Goal: Transaction & Acquisition: Subscribe to service/newsletter

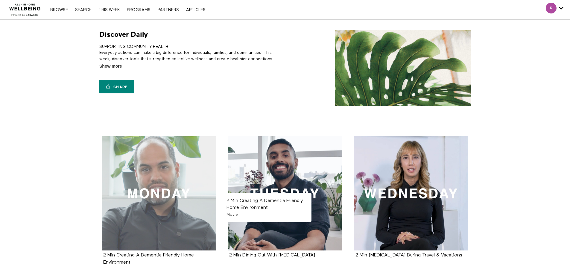
click at [181, 176] on div at bounding box center [159, 193] width 115 height 115
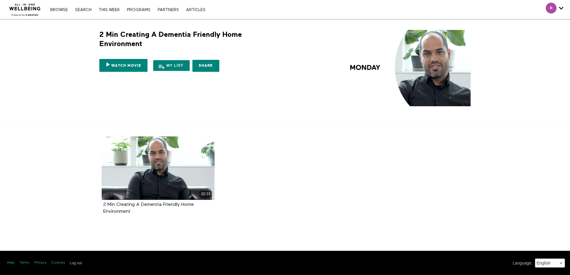
click at [181, 176] on div "02:23" at bounding box center [158, 167] width 113 height 63
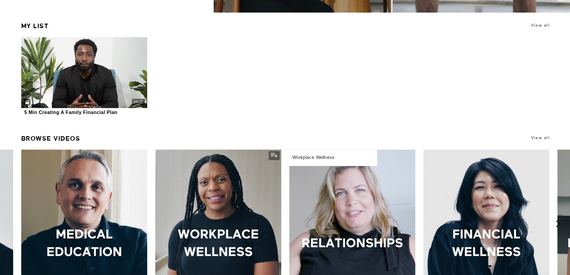
scroll to position [178, 0]
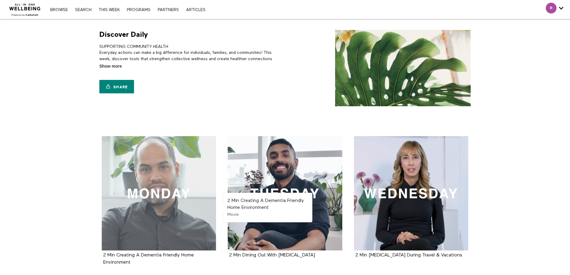
click at [170, 171] on div at bounding box center [159, 193] width 115 height 115
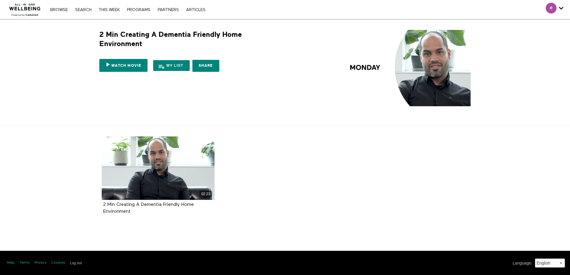
click at [170, 171] on div "02:23" at bounding box center [158, 167] width 113 height 63
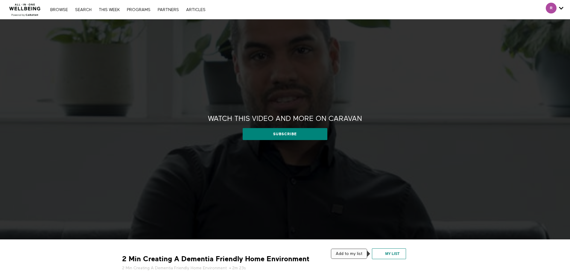
click at [390, 253] on button "My list" at bounding box center [389, 253] width 34 height 11
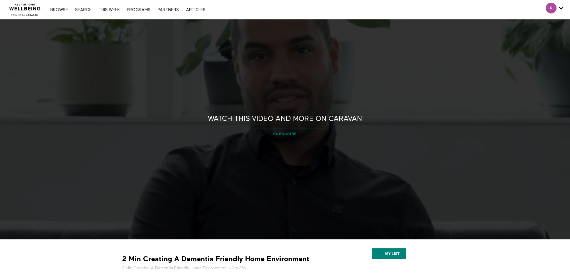
click at [274, 133] on link "Subscribe" at bounding box center [285, 134] width 85 height 12
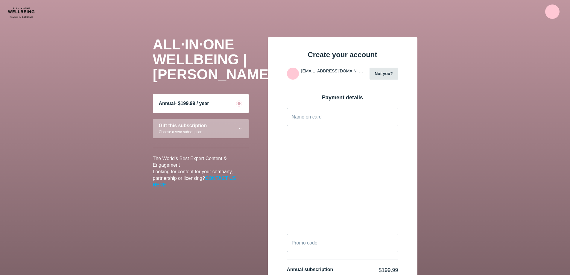
click at [240, 125] on div "Gift this subscription Choose a year subscription" at bounding box center [201, 128] width 96 height 19
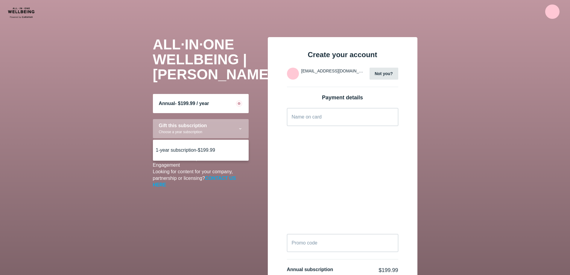
click at [240, 125] on div "Gift this subscription Choose a year subscription" at bounding box center [201, 128] width 96 height 19
